Goal: Task Accomplishment & Management: Use online tool/utility

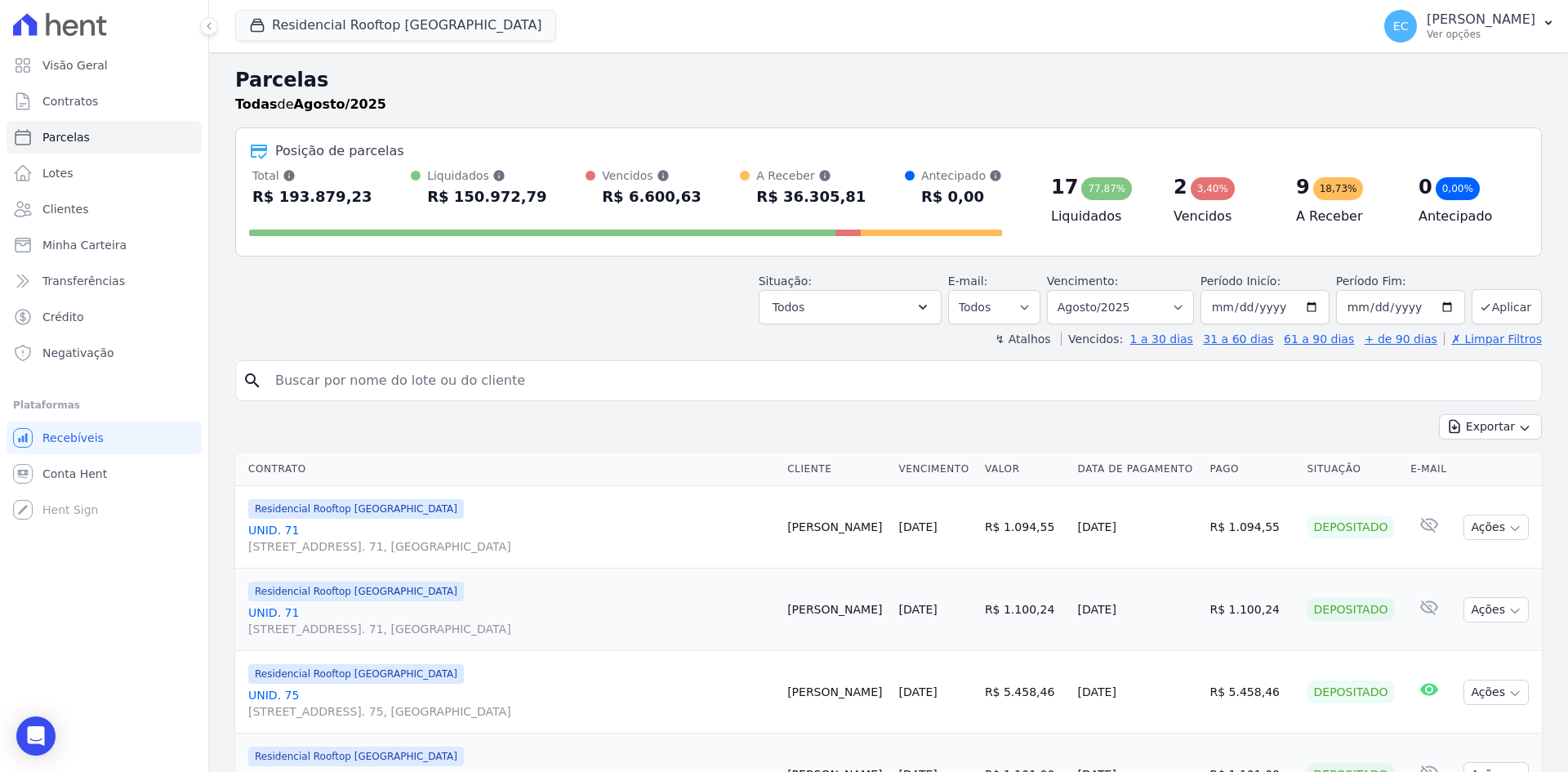
select select
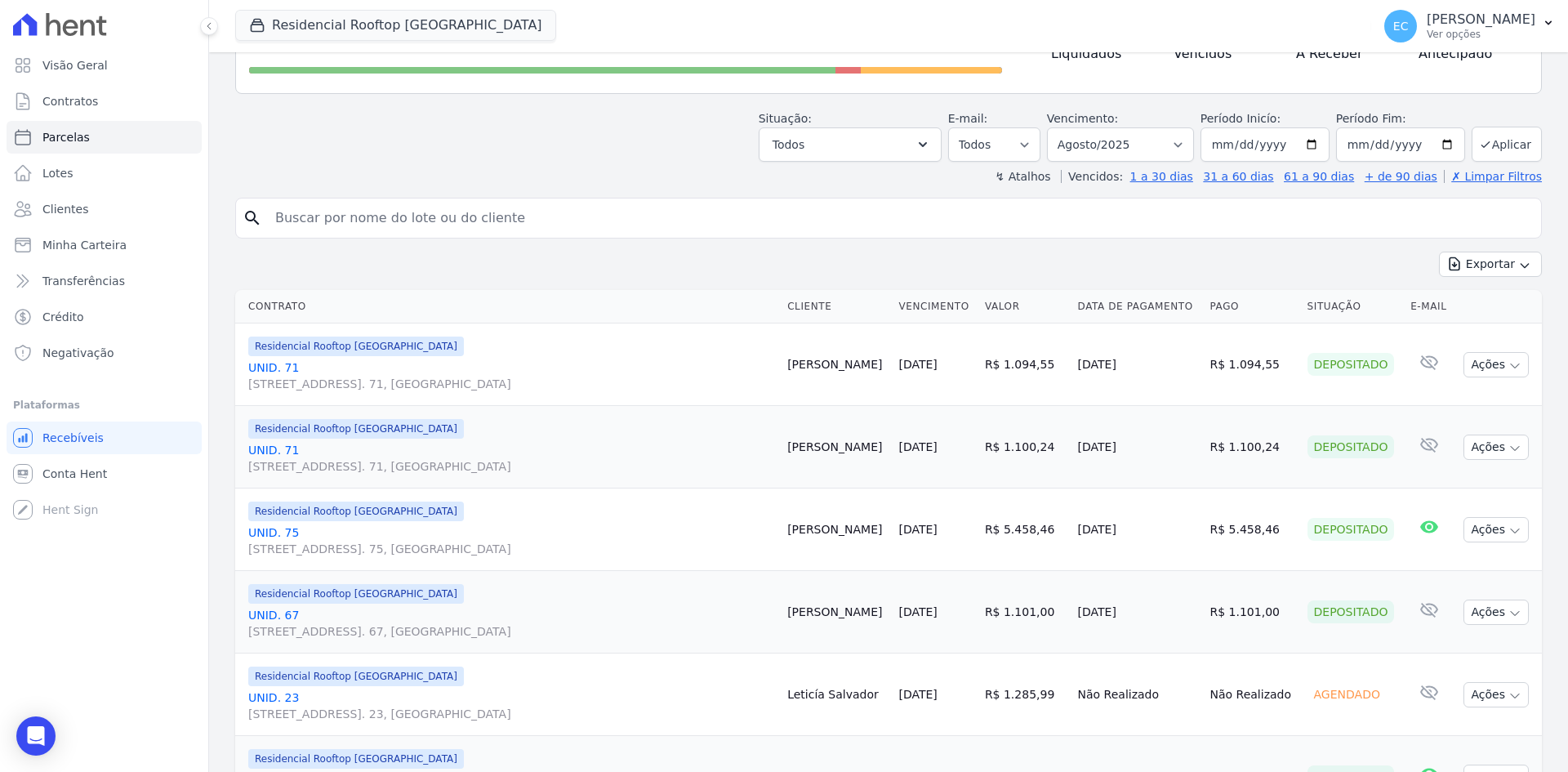
scroll to position [163, 0]
click at [610, 146] on div "Situação: Agendado Em Aberto Pago Processando Cancelado Vencido Transferindo De…" at bounding box center [889, 132] width 1307 height 58
click at [655, 175] on div "↯ Atalhos Vencidos: 1 a 30 dias 31 a 60 dias 61 a 90 dias + de 90 dias ✗ Limpar…" at bounding box center [889, 175] width 1307 height 16
drag, startPoint x: 689, startPoint y: 41, endPoint x: 684, endPoint y: 9, distance: 32.4
click at [689, 41] on div "Residencial Rooftop [GEOGRAPHIC_DATA] Grupo Kaiser Aroka Incorporadora e Admini…" at bounding box center [801, 26] width 1130 height 53
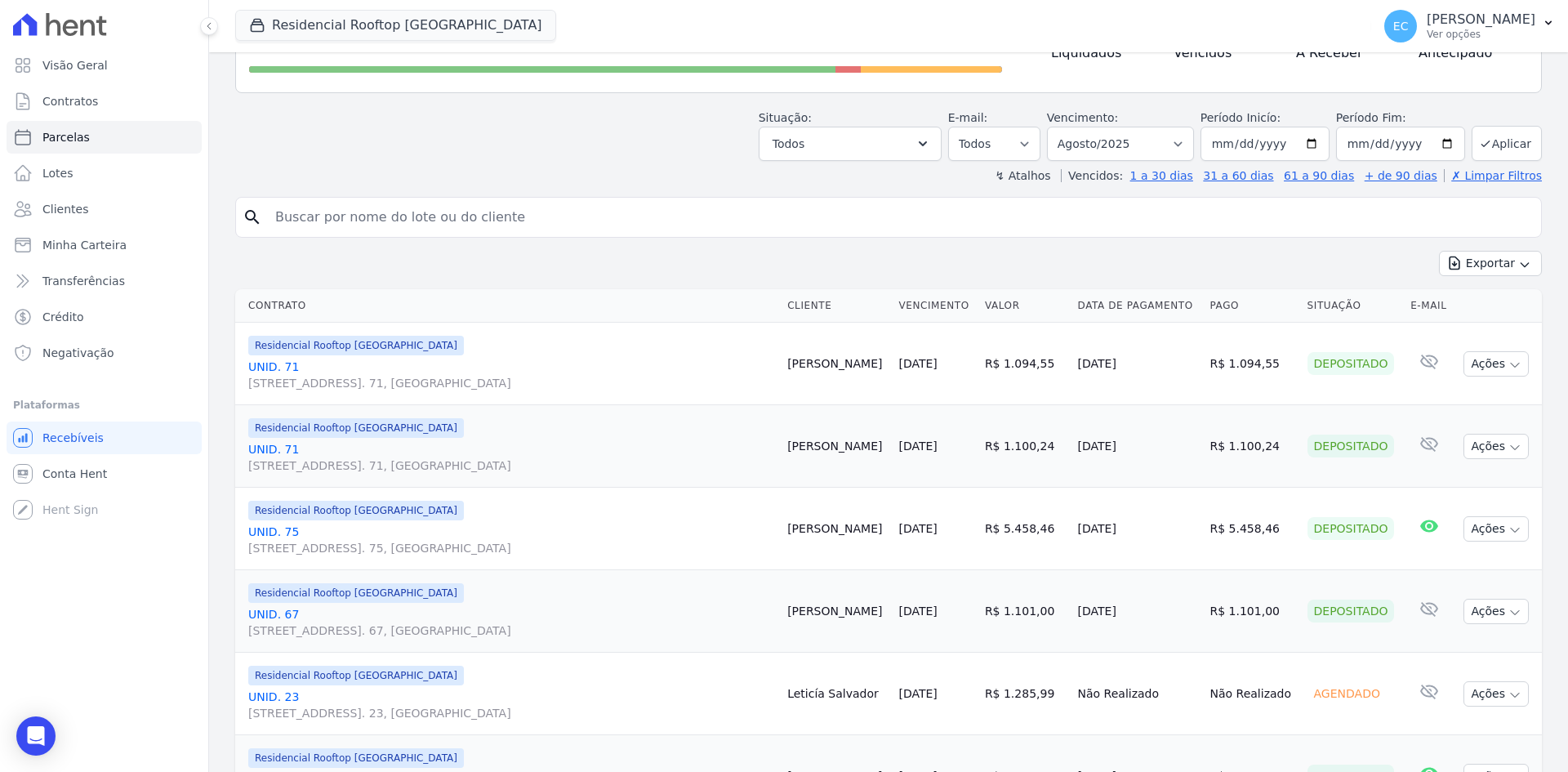
drag, startPoint x: 736, startPoint y: 170, endPoint x: 746, endPoint y: 138, distance: 33.5
click at [736, 170] on div "↯ Atalhos Vencidos: 1 a 30 dias 31 a 60 dias 61 a 90 dias + de 90 dias ✗ Limpar…" at bounding box center [889, 175] width 1307 height 16
drag, startPoint x: 642, startPoint y: 134, endPoint x: 664, endPoint y: 25, distance: 111.2
click at [642, 134] on div "Situação: Agendado Em Aberto Pago Processando Cancelado Vencido Transferindo De…" at bounding box center [889, 132] width 1307 height 58
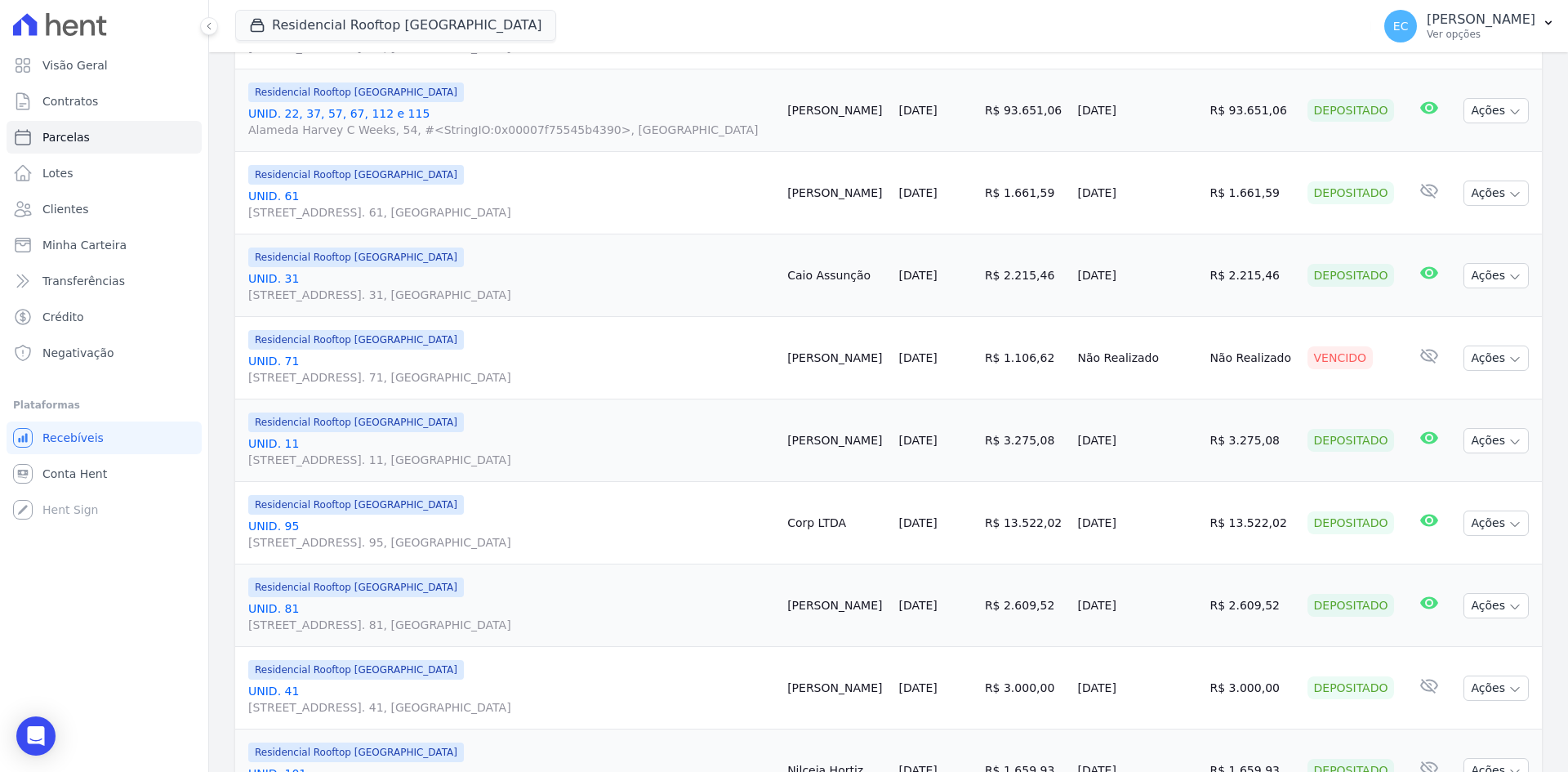
scroll to position [867, 0]
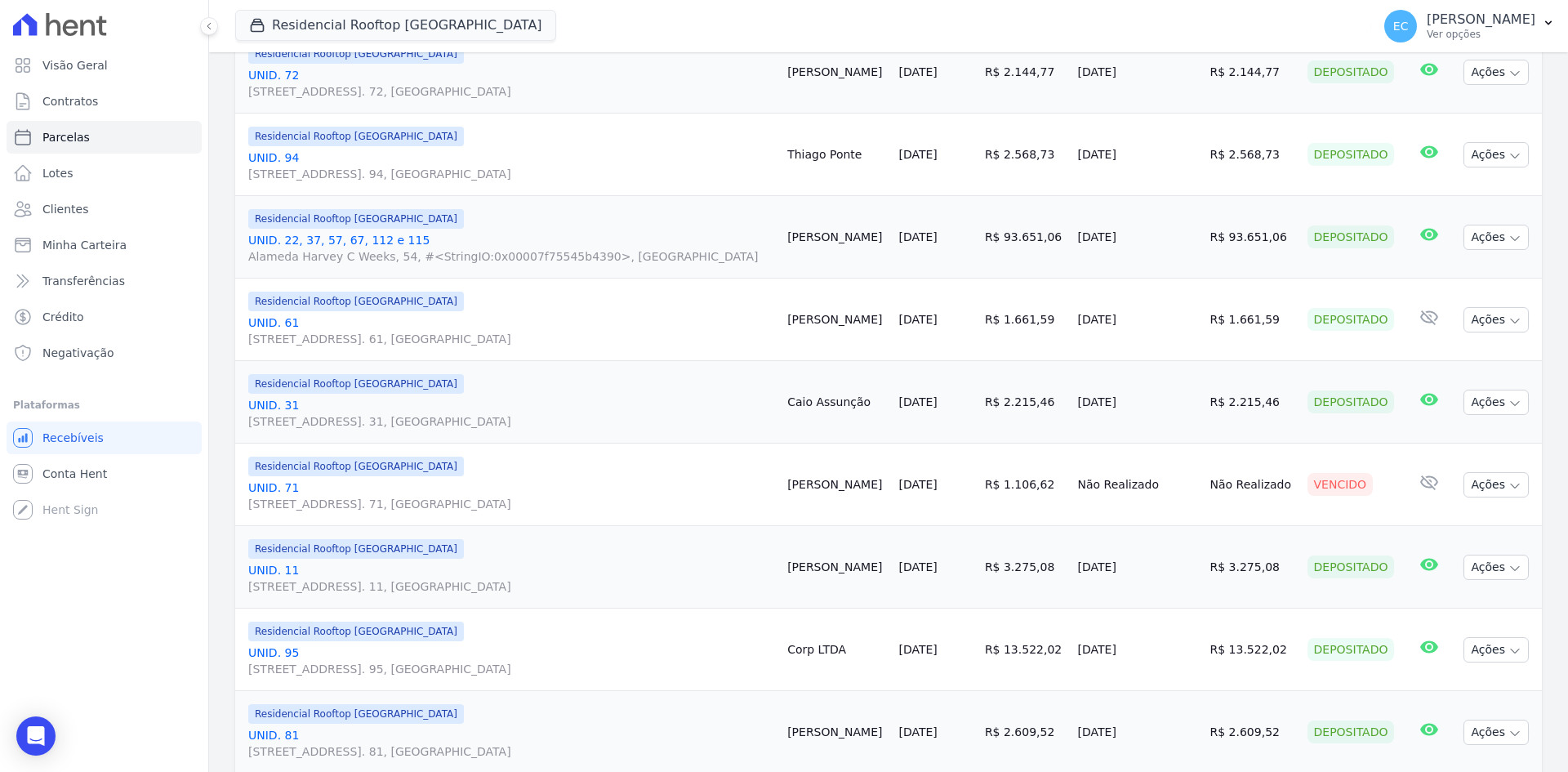
drag, startPoint x: 668, startPoint y: 12, endPoint x: 672, endPoint y: 1, distance: 11.7
click at [668, 12] on div "Residencial Rooftop [GEOGRAPHIC_DATA] Grupo Kaiser Aroka Incorporadora e Admini…" at bounding box center [801, 26] width 1130 height 53
drag, startPoint x: 661, startPoint y: 18, endPoint x: 665, endPoint y: 9, distance: 9.8
click at [661, 18] on div "Residencial Rooftop [GEOGRAPHIC_DATA] Grupo Kaiser Aroka Incorporadora e Admini…" at bounding box center [801, 26] width 1130 height 53
click at [632, 21] on div "Residencial Rooftop [GEOGRAPHIC_DATA] Grupo Kaiser Aroka Incorporadora e Admini…" at bounding box center [801, 26] width 1130 height 53
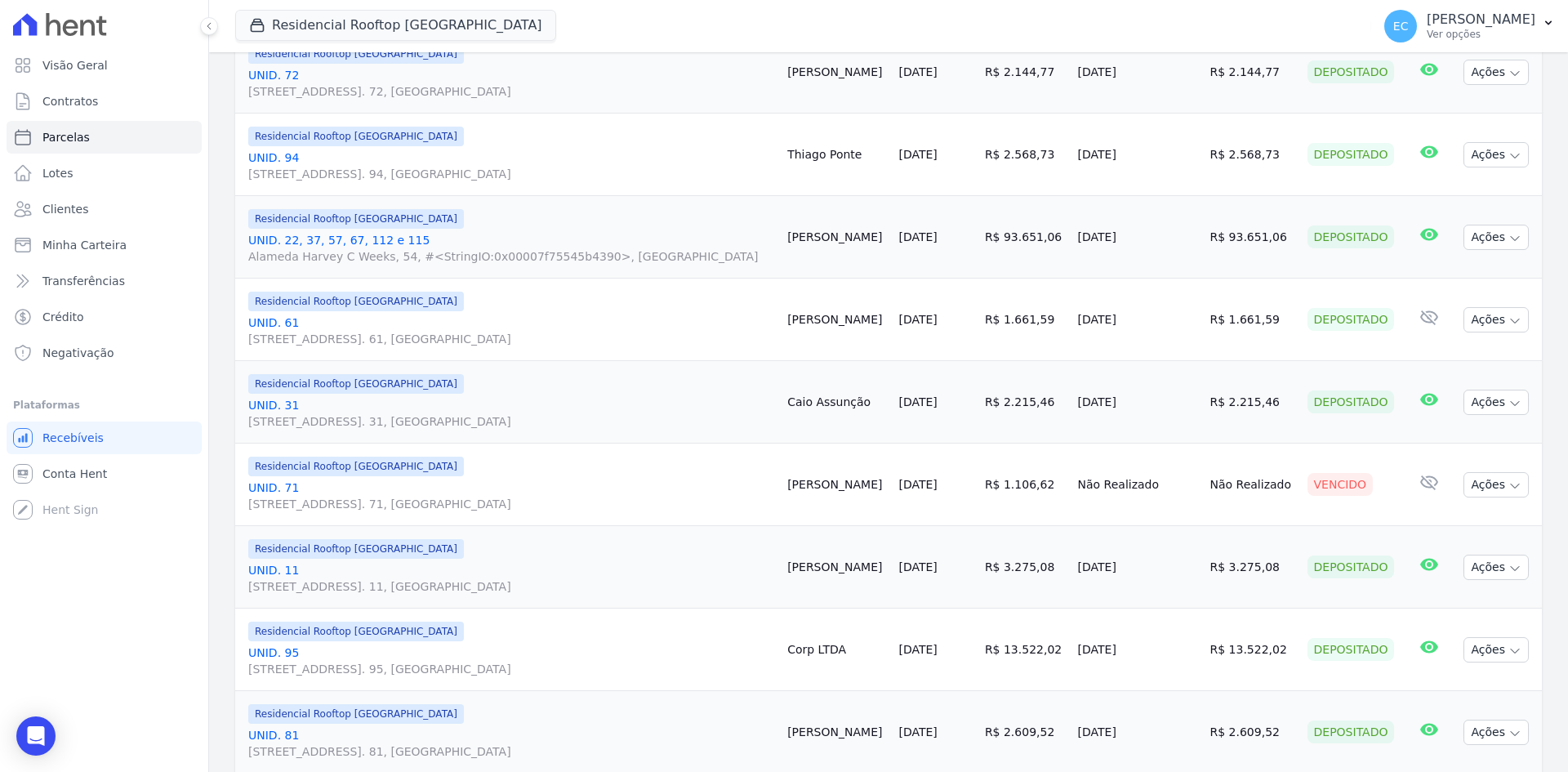
click at [664, 12] on div "Residencial Rooftop [GEOGRAPHIC_DATA] Grupo Kaiser Aroka Incorporadora e Admini…" at bounding box center [801, 26] width 1130 height 53
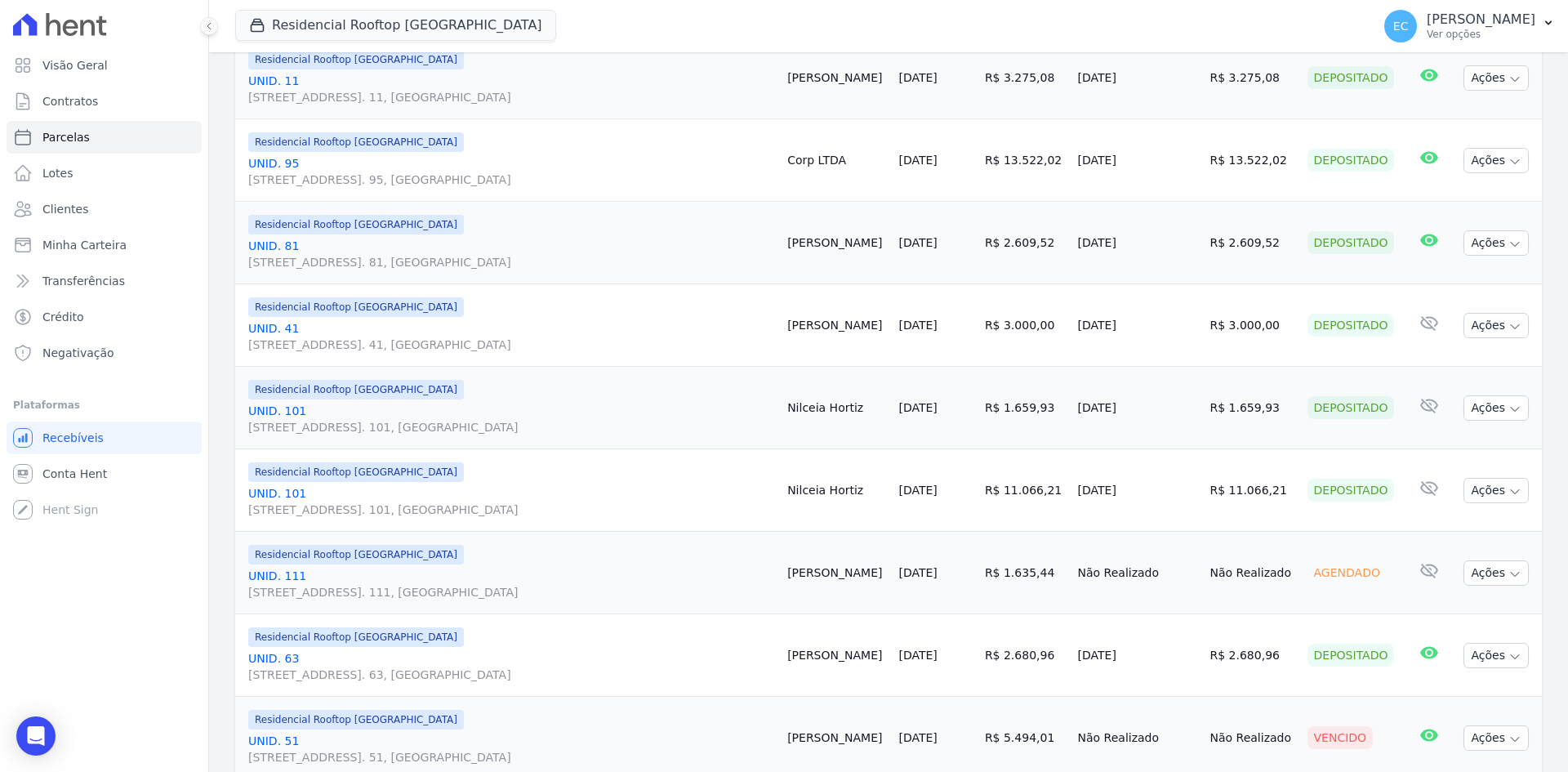
scroll to position [1358, 0]
drag, startPoint x: 663, startPoint y: 12, endPoint x: 663, endPoint y: 0, distance: 12.0
click at [663, 12] on div "Residencial Rooftop [GEOGRAPHIC_DATA] Grupo Kaiser Aroka Incorporadora e Admini…" at bounding box center [801, 26] width 1130 height 53
click at [655, 16] on div "Residencial Rooftop [GEOGRAPHIC_DATA] Grupo Kaiser Aroka Incorporadora e Admini…" at bounding box center [801, 26] width 1130 height 53
click at [117, 579] on div "Visão Geral Contratos [GEOGRAPHIC_DATA] Lotes Clientes Minha Carteira Transferê…" at bounding box center [104, 386] width 208 height 772
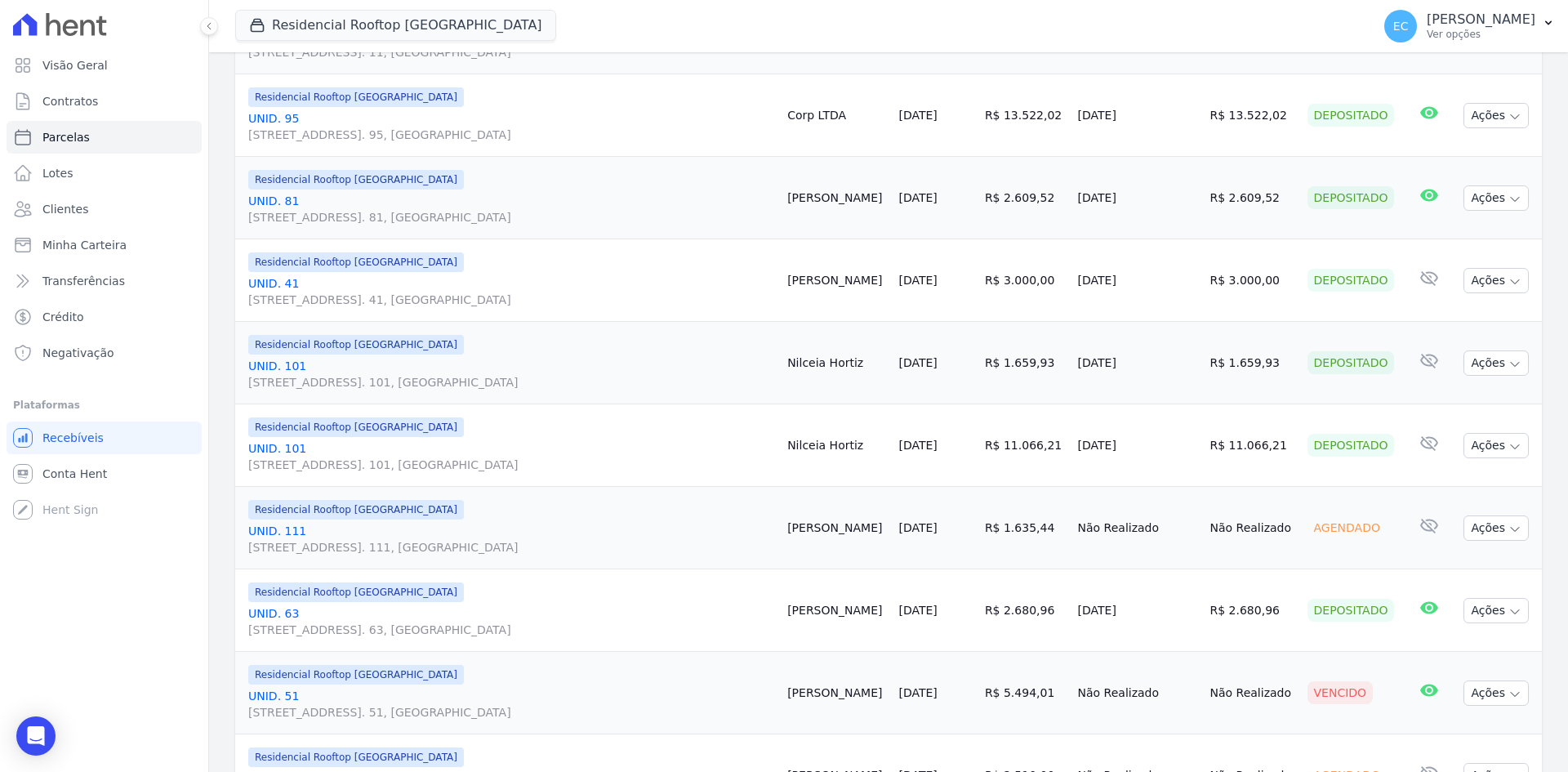
scroll to position [1521, 0]
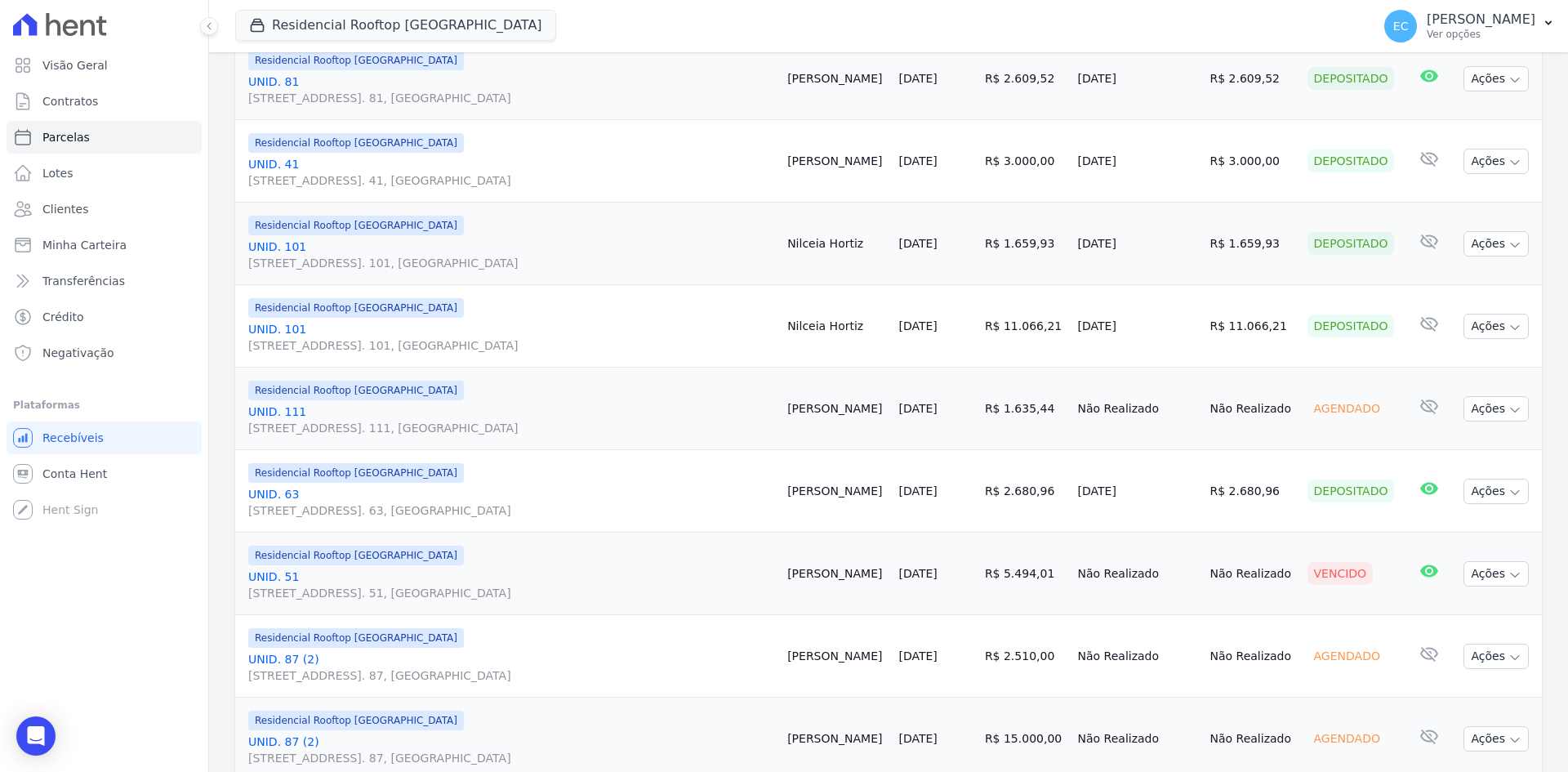
click at [825, 20] on div "Residencial Rooftop [GEOGRAPHIC_DATA] Grupo Kaiser Aroka Incorporadora e Admini…" at bounding box center [801, 26] width 1130 height 53
click at [617, 27] on div "Residencial Rooftop [GEOGRAPHIC_DATA] Grupo Kaiser Aroka Incorporadora e Admini…" at bounding box center [801, 26] width 1130 height 53
click at [660, 31] on div "Residencial Rooftop [GEOGRAPHIC_DATA] Grupo Kaiser Aroka Incorporadora e Admini…" at bounding box center [801, 26] width 1130 height 53
drag, startPoint x: 626, startPoint y: 33, endPoint x: 643, endPoint y: 1, distance: 36.2
click at [629, 32] on div "Residencial Rooftop [GEOGRAPHIC_DATA] Grupo Kaiser Aroka Incorporadora e Admini…" at bounding box center [801, 26] width 1130 height 53
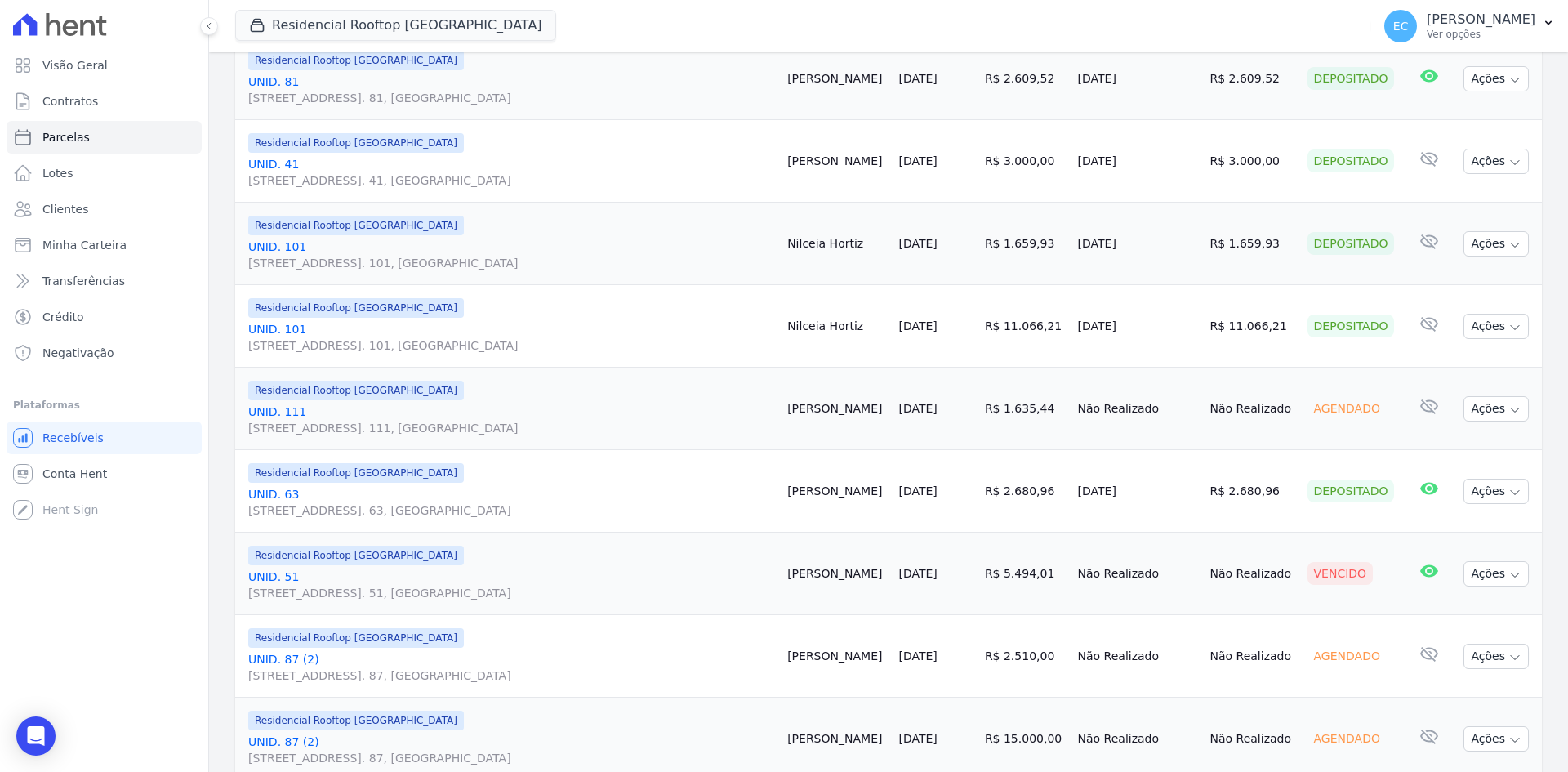
click at [634, 23] on div "Residencial Rooftop [GEOGRAPHIC_DATA] Grupo Kaiser Aroka Incorporadora e Admini…" at bounding box center [801, 26] width 1130 height 53
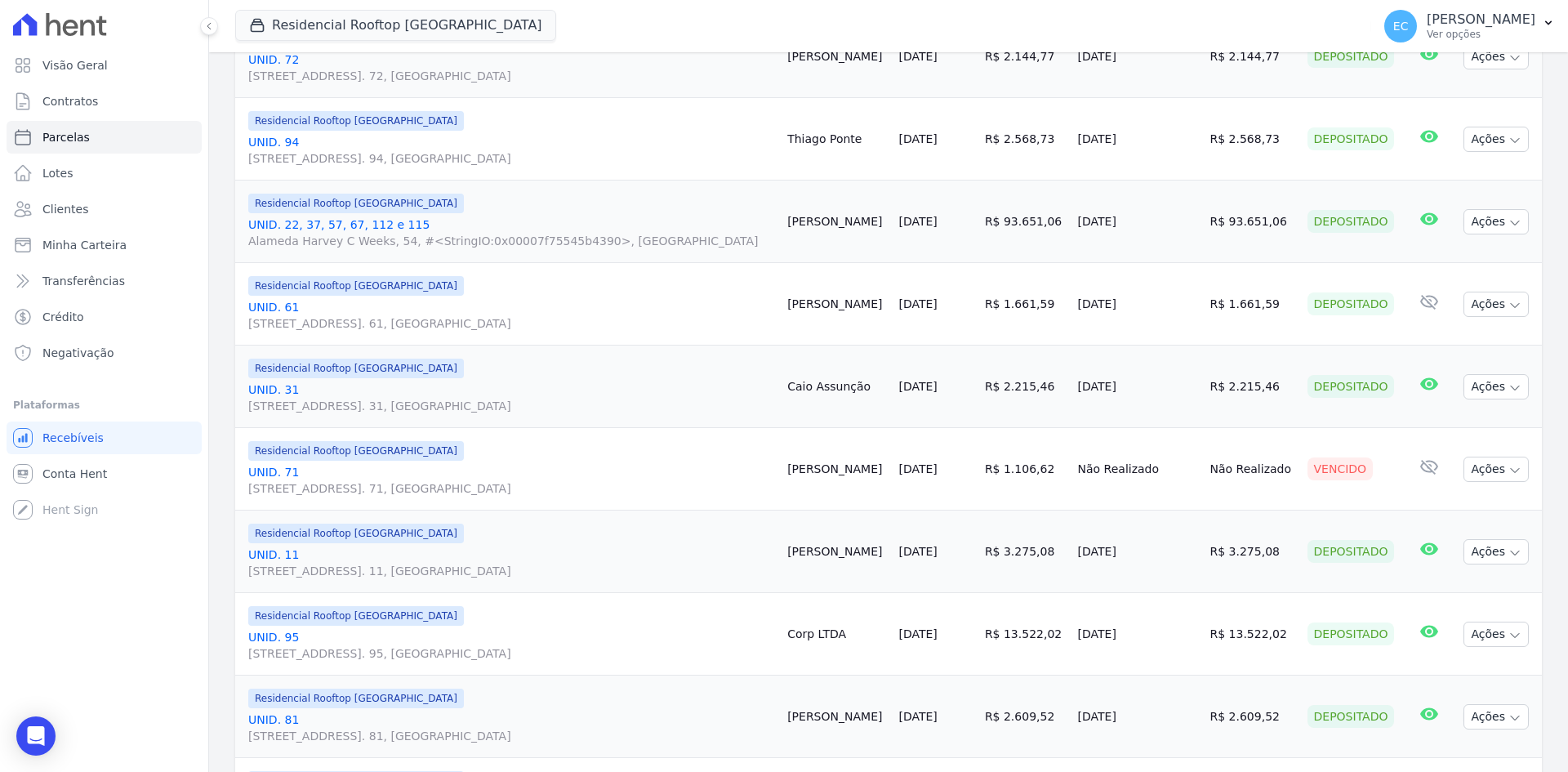
scroll to position [867, 0]
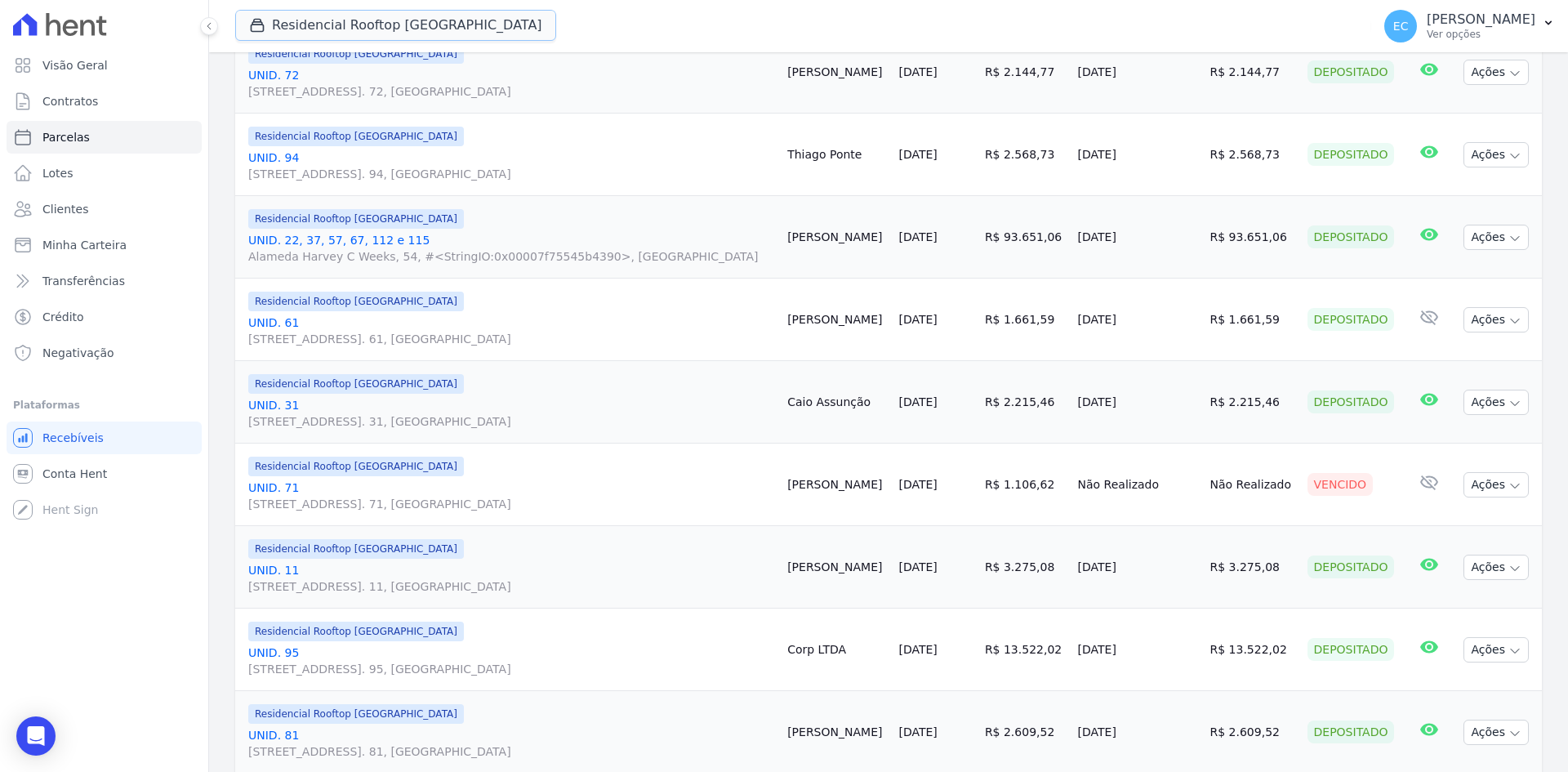
click at [282, 16] on button "Residencial Rooftop [GEOGRAPHIC_DATA]" at bounding box center [396, 25] width 321 height 31
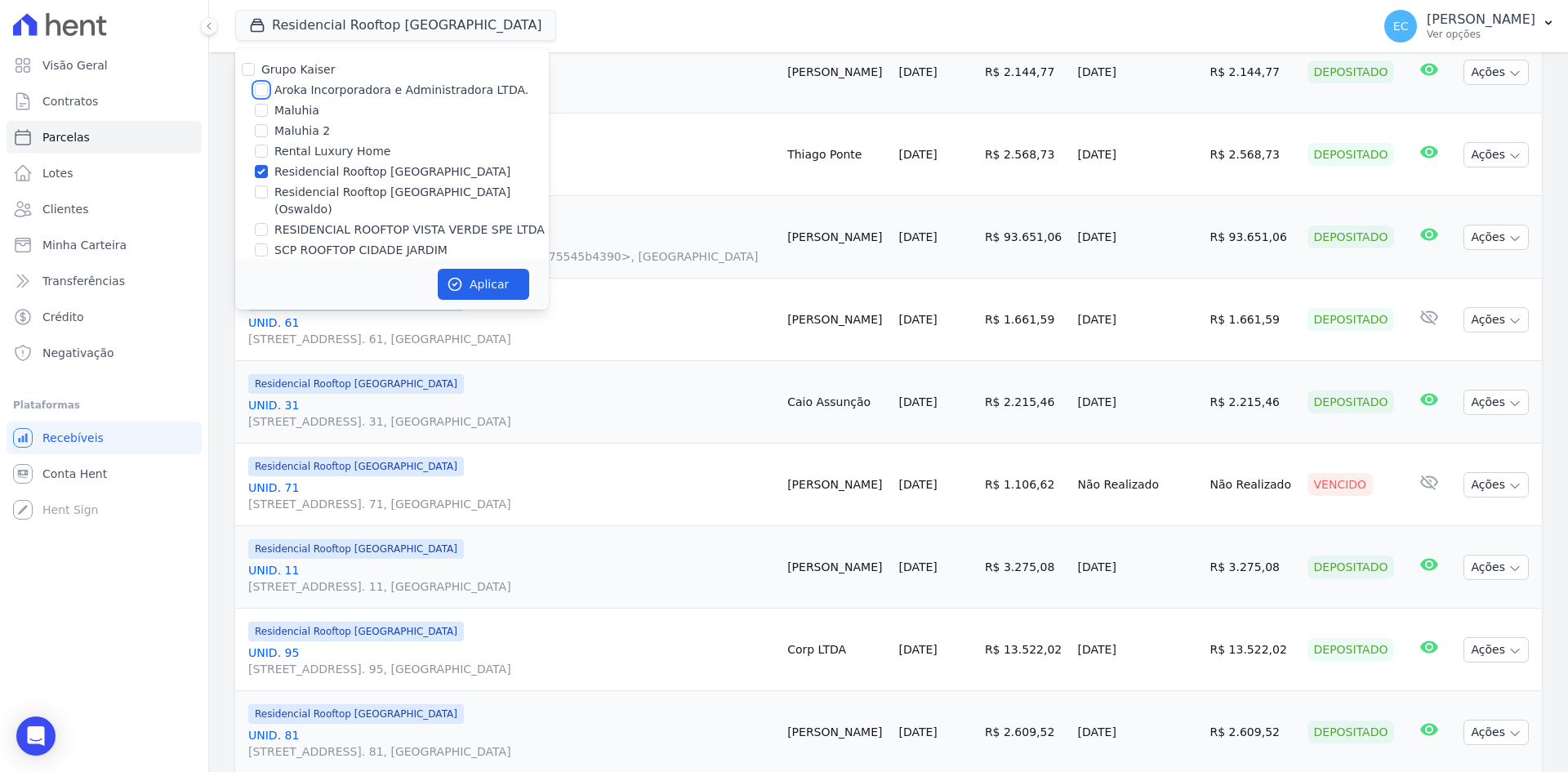
click at [263, 89] on input "Aroka Incorporadora e Administradora LTDA." at bounding box center [261, 90] width 13 height 13
checkbox input "true"
click at [261, 173] on input "Residencial Rooftop [GEOGRAPHIC_DATA]" at bounding box center [261, 172] width 13 height 13
checkbox input "false"
click at [491, 287] on button "Aplicar" at bounding box center [484, 284] width 92 height 31
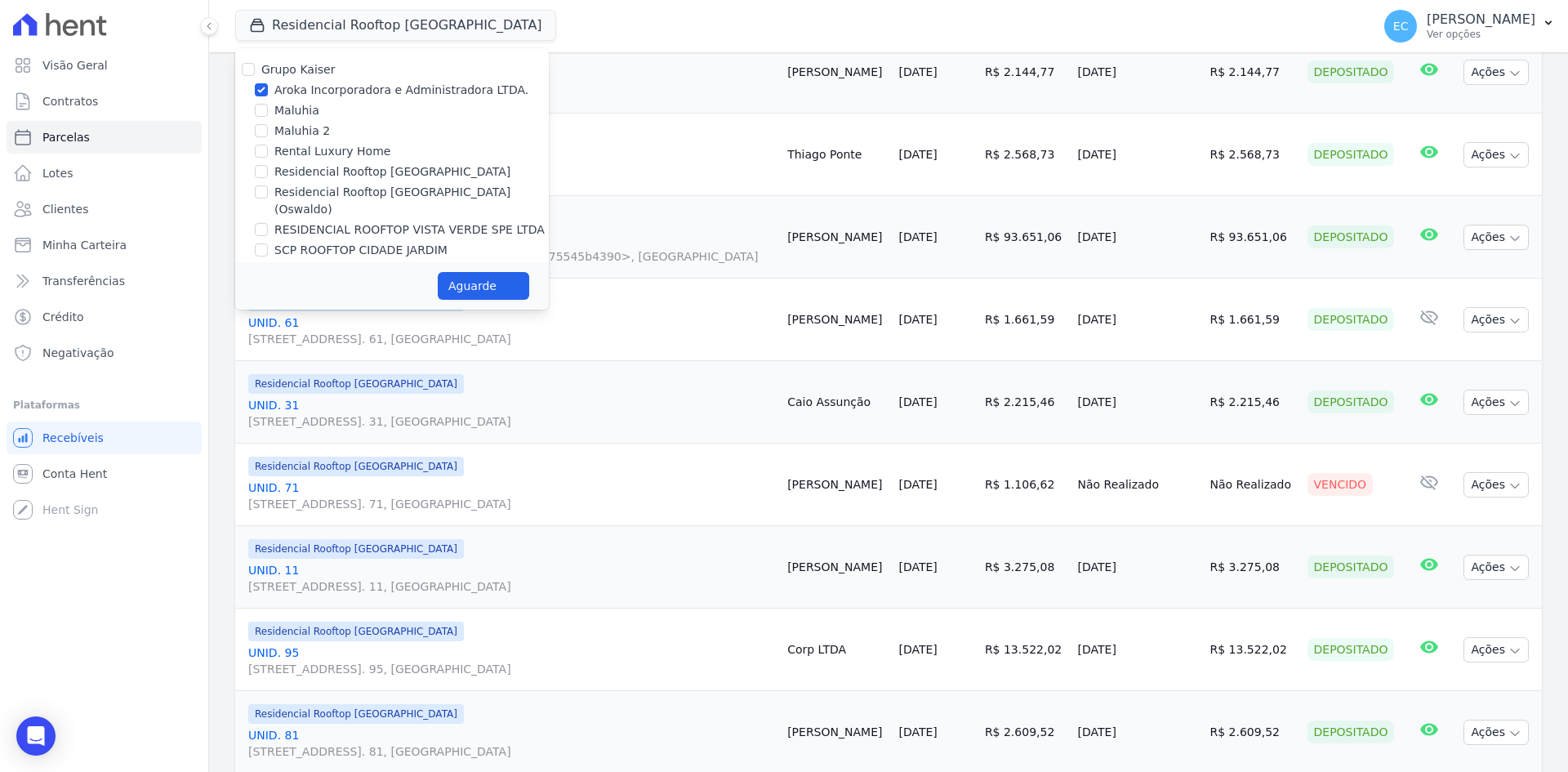
select select
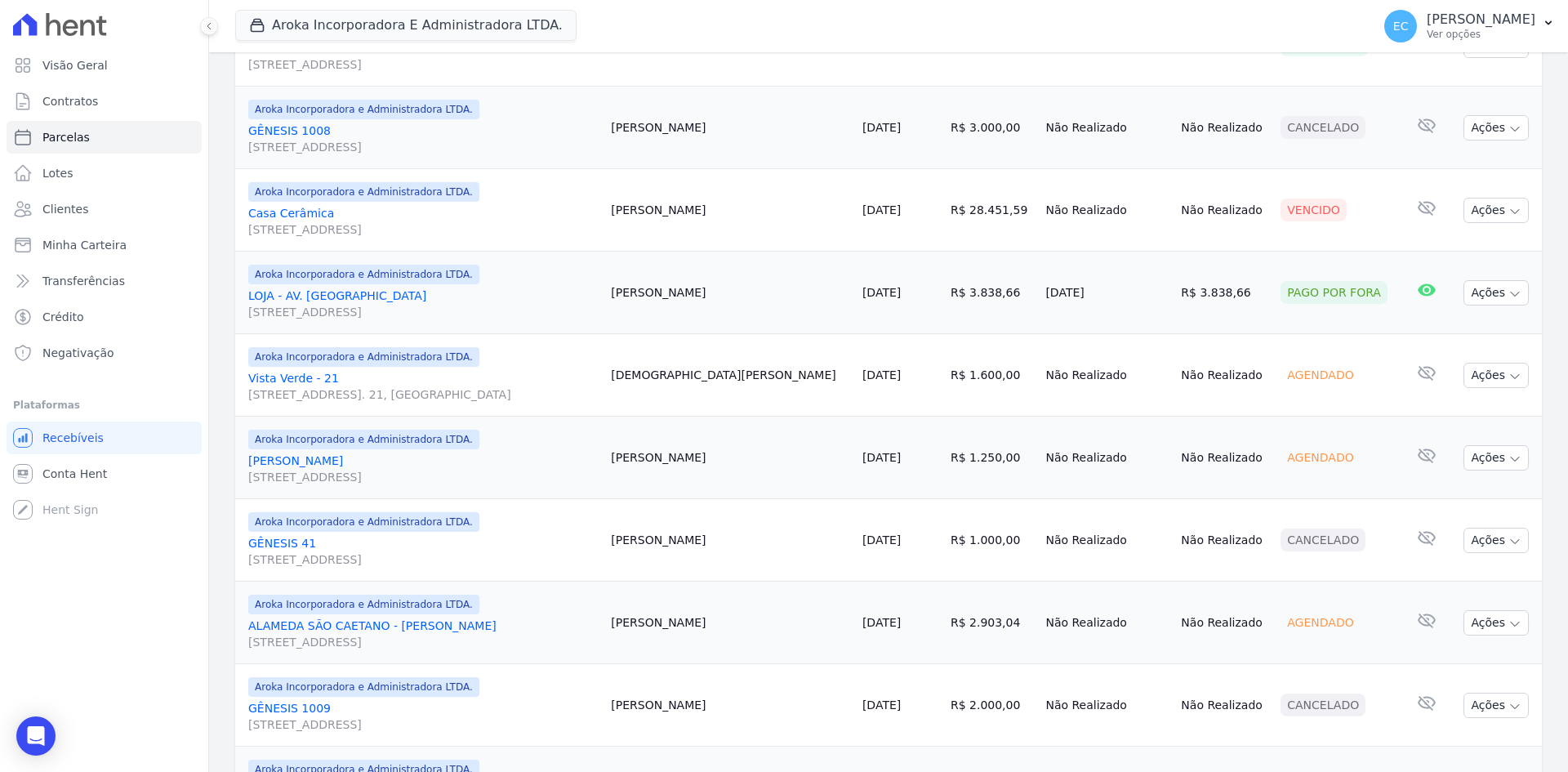
scroll to position [1085, 0]
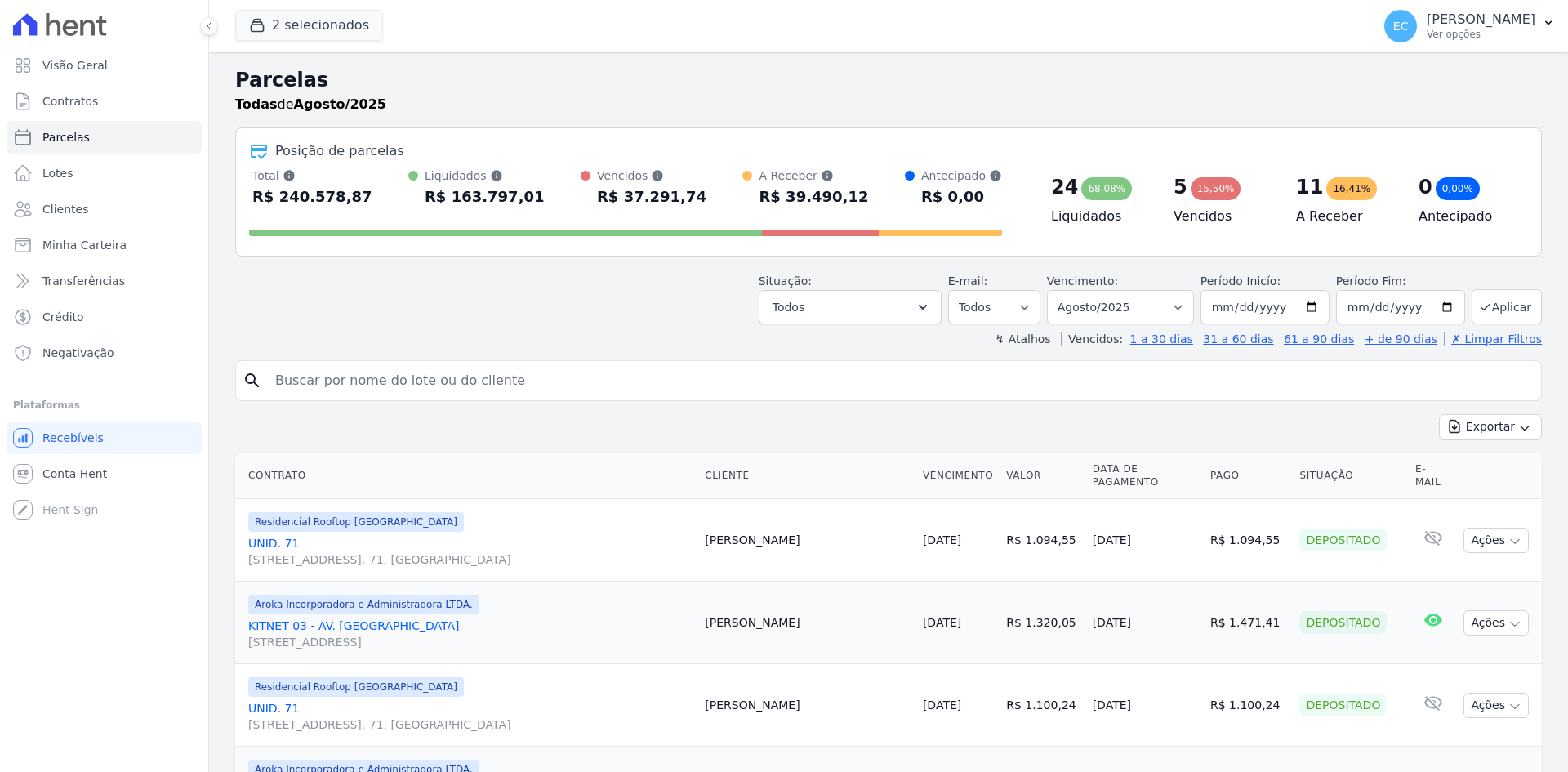
select select
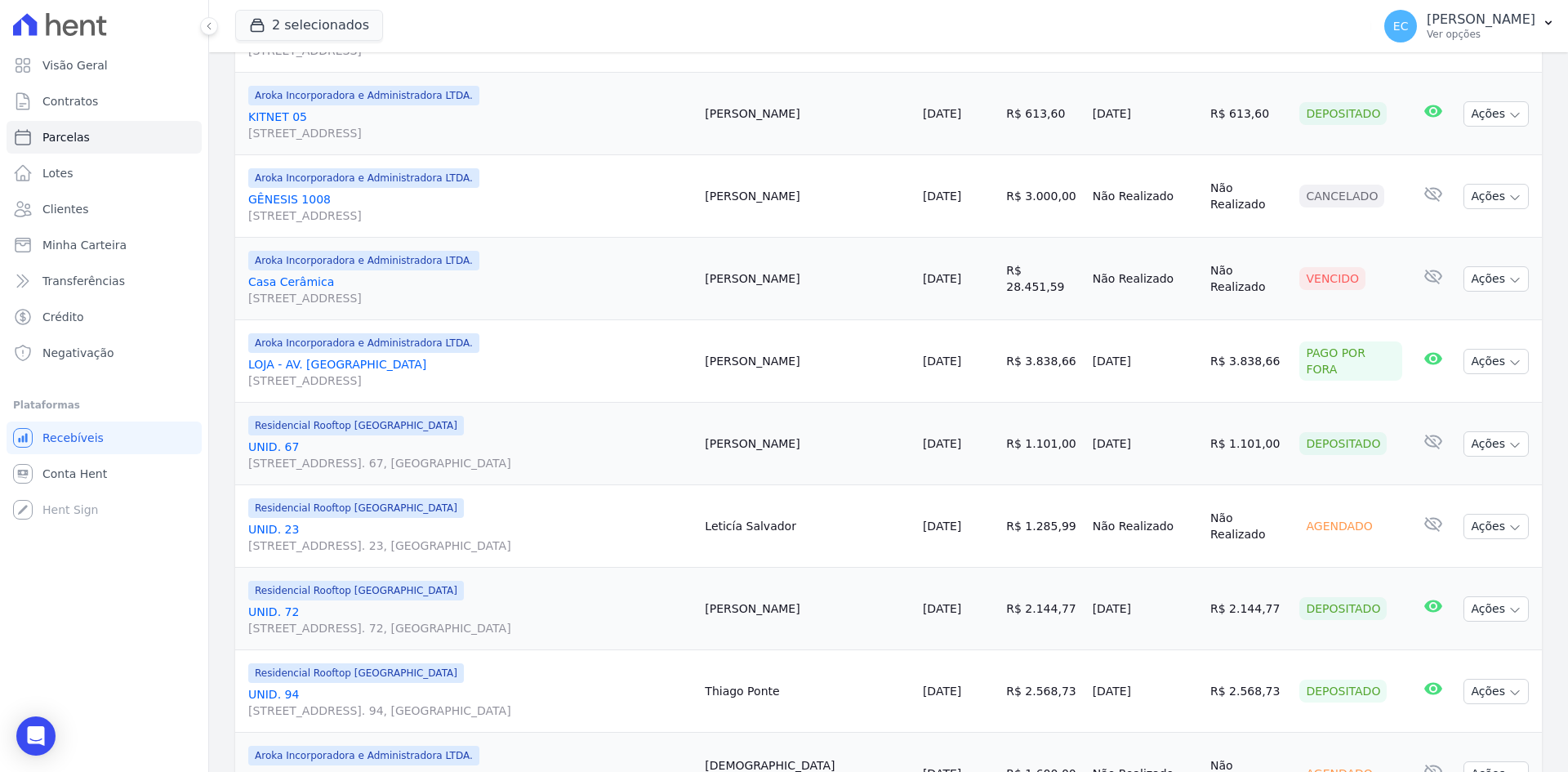
scroll to position [1306, 0]
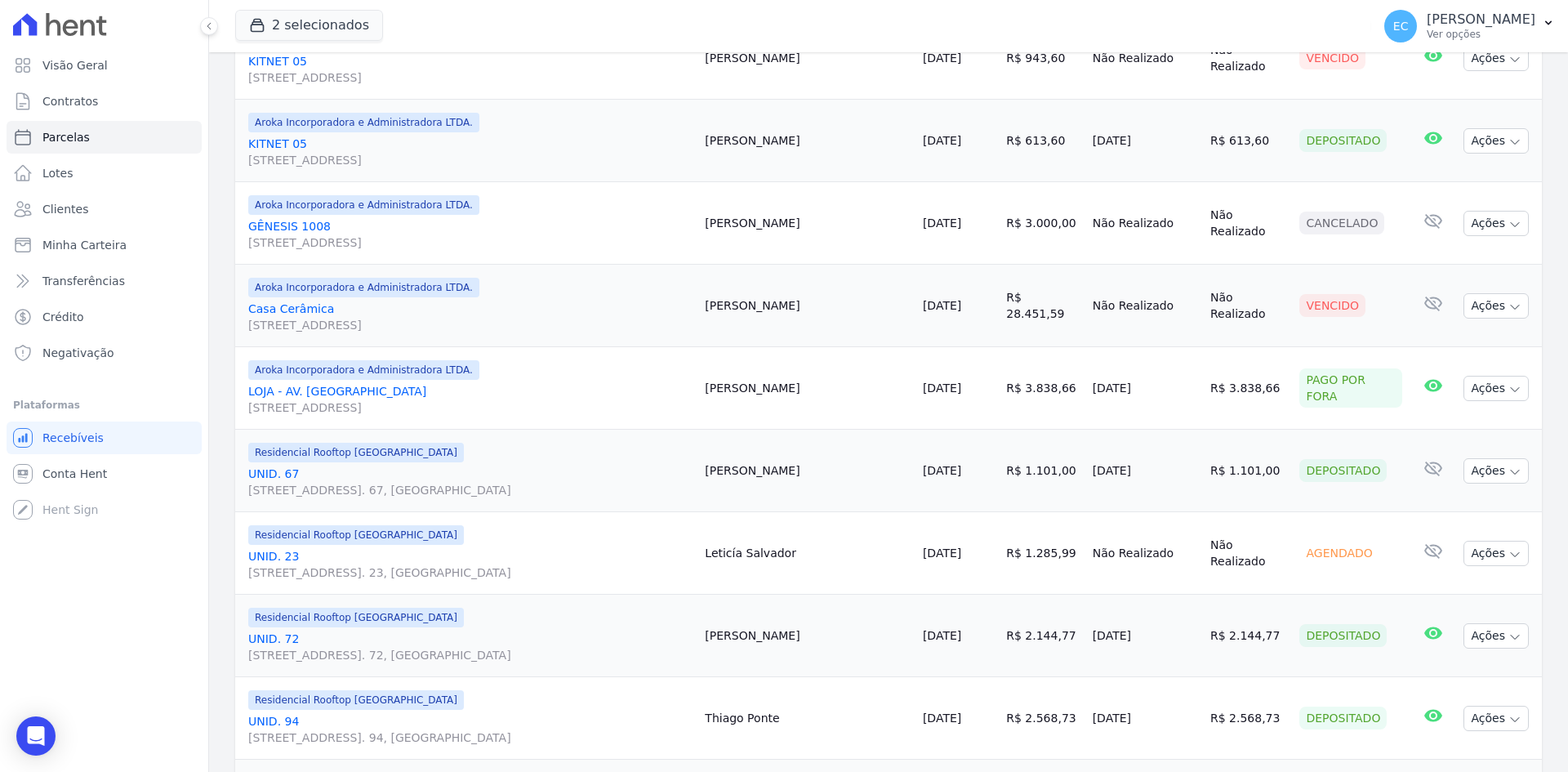
drag, startPoint x: 635, startPoint y: 37, endPoint x: 644, endPoint y: 3, distance: 35.2
click at [635, 37] on div "2 selecionados Grupo Kaiser Aroka Incorporadora e Administradora LTDA. Maluhia …" at bounding box center [801, 26] width 1130 height 53
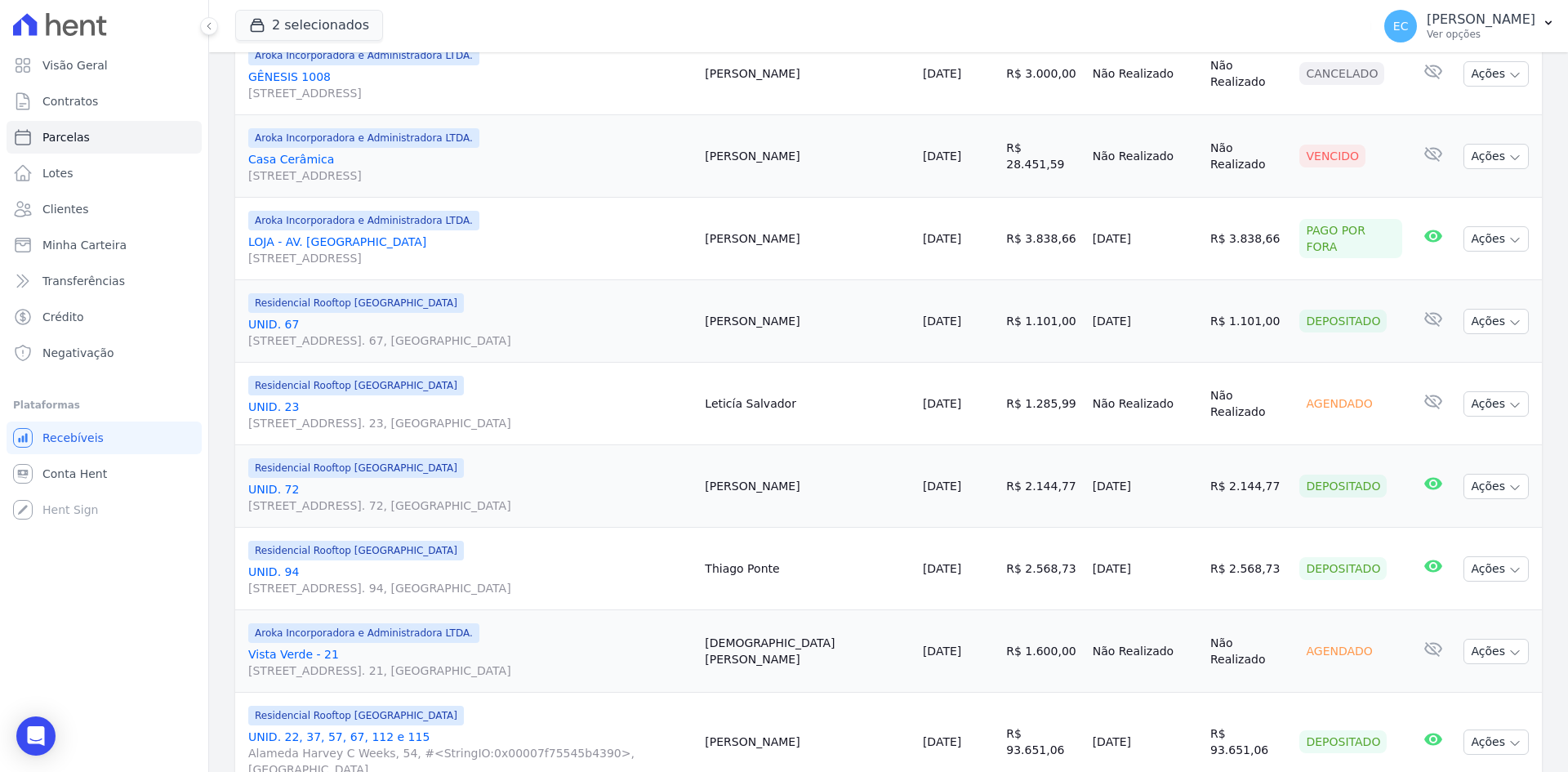
scroll to position [1471, 0]
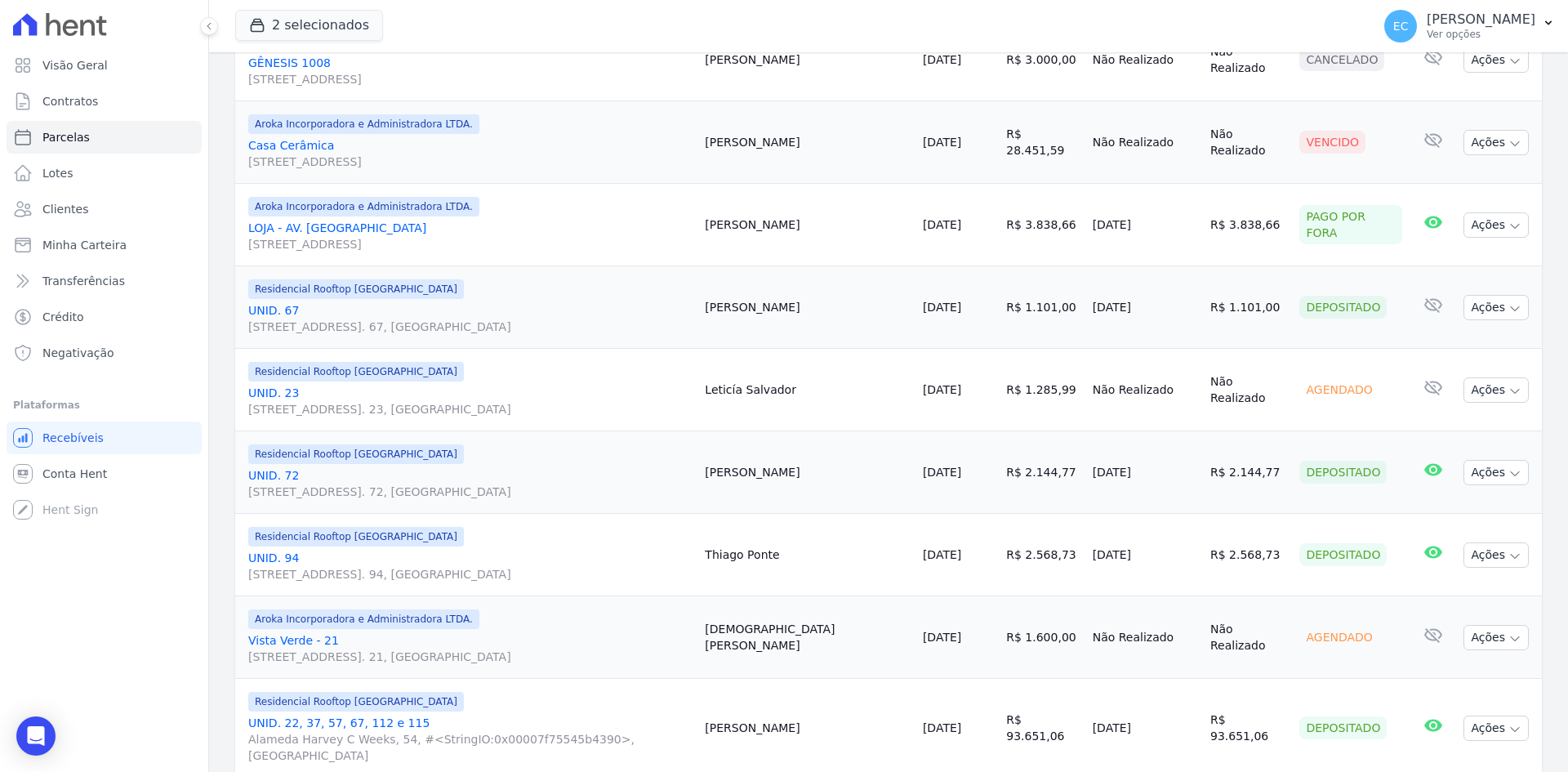
click at [616, 21] on div "2 selecionados Grupo Kaiser Aroka Incorporadora e Administradora LTDA. Maluhia …" at bounding box center [801, 26] width 1130 height 53
click at [706, 31] on div "2 selecionados Grupo Kaiser Aroka Incorporadora e Administradora LTDA. Maluhia …" at bounding box center [801, 26] width 1130 height 53
click at [712, 22] on div "2 selecionados Grupo Kaiser Aroka Incorporadora e Administradora LTDA. Maluhia …" at bounding box center [801, 26] width 1130 height 53
